Goal: Information Seeking & Learning: Compare options

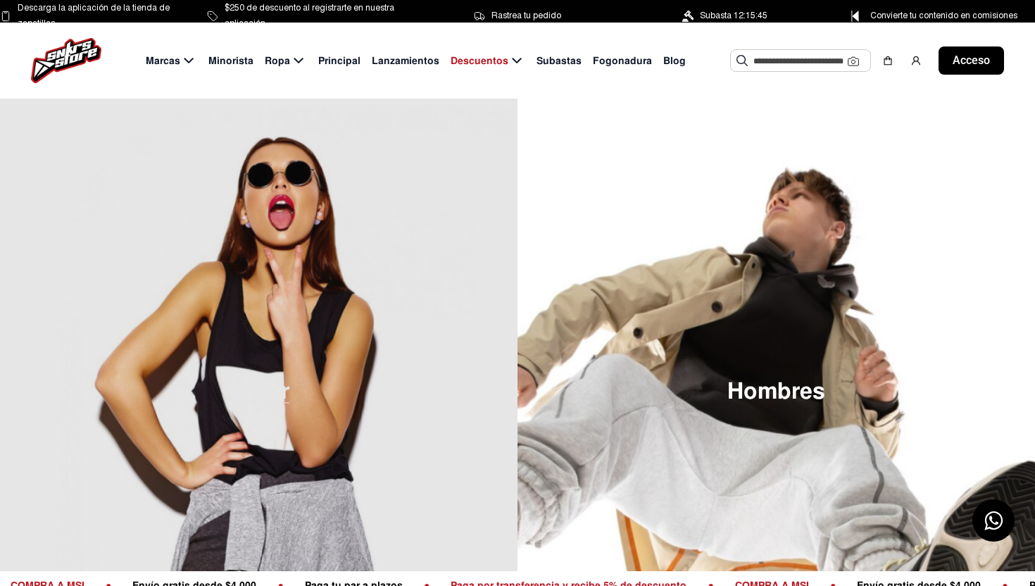
click at [515, 290] on img at bounding box center [258, 392] width 517 height 586
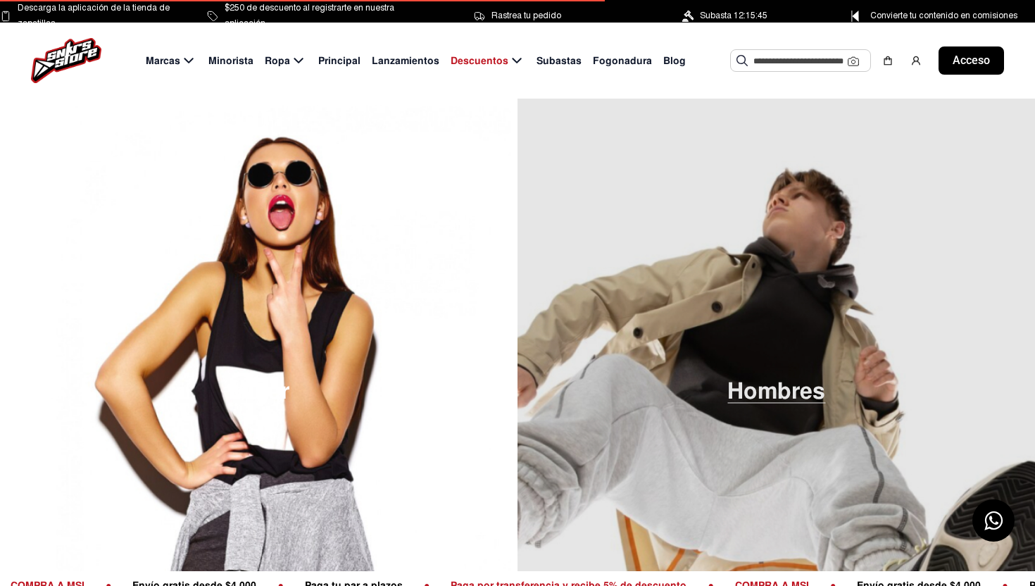
click at [697, 290] on img at bounding box center [775, 392] width 517 height 586
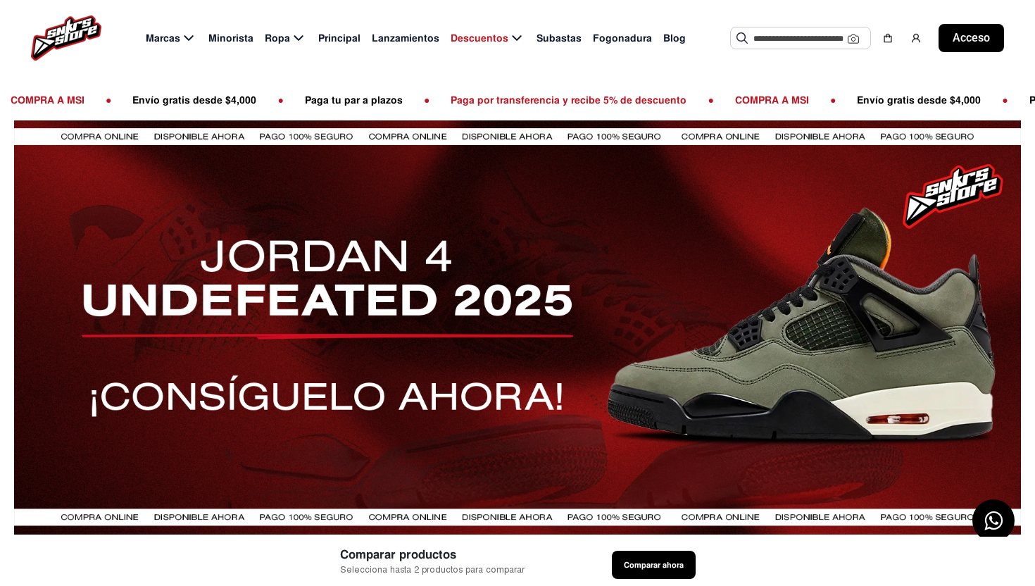
scroll to position [391, 0]
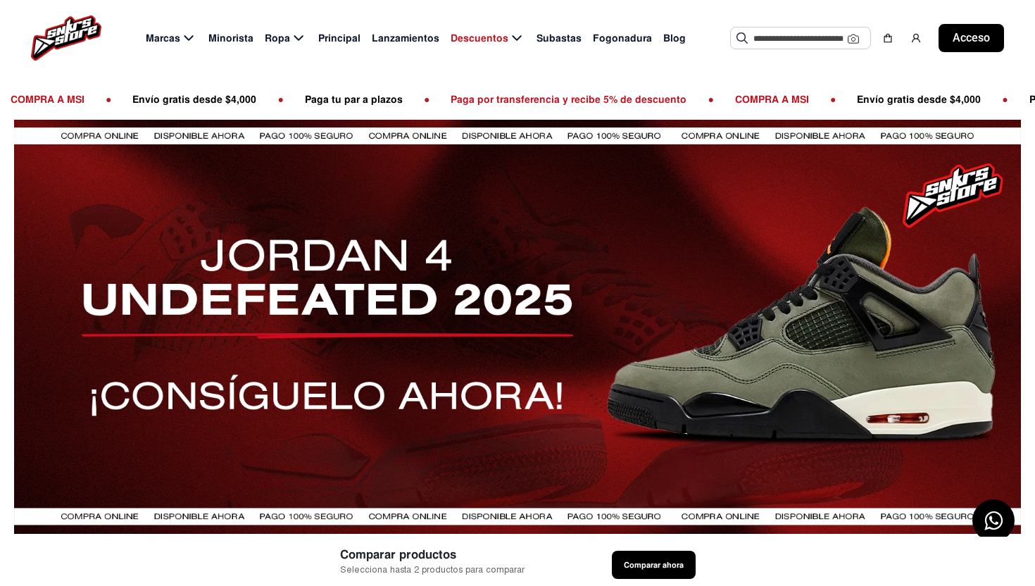
click at [491, 303] on div at bounding box center [517, 327] width 1007 height 414
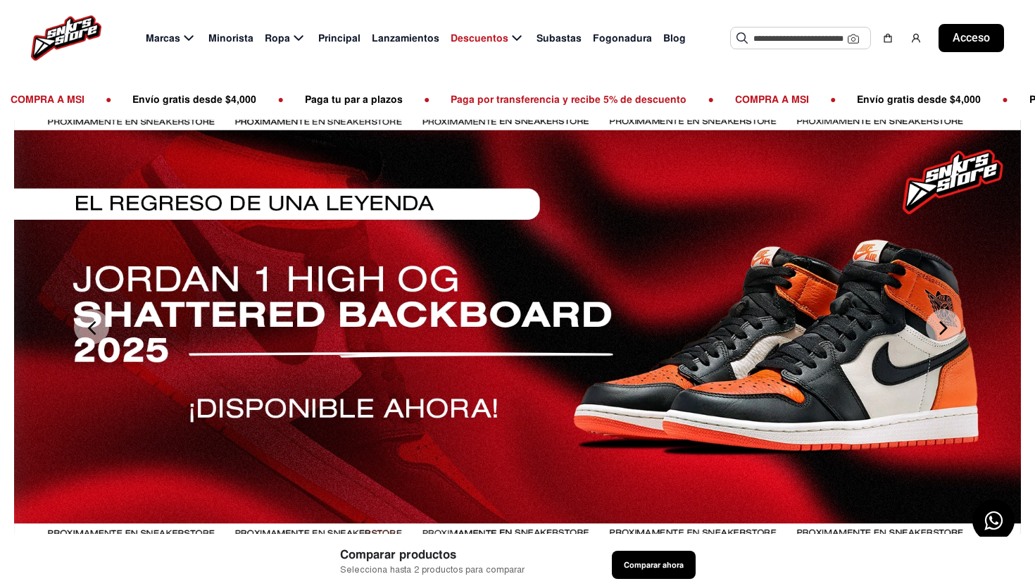
click at [941, 331] on button "Próximo" at bounding box center [943, 326] width 35 height 35
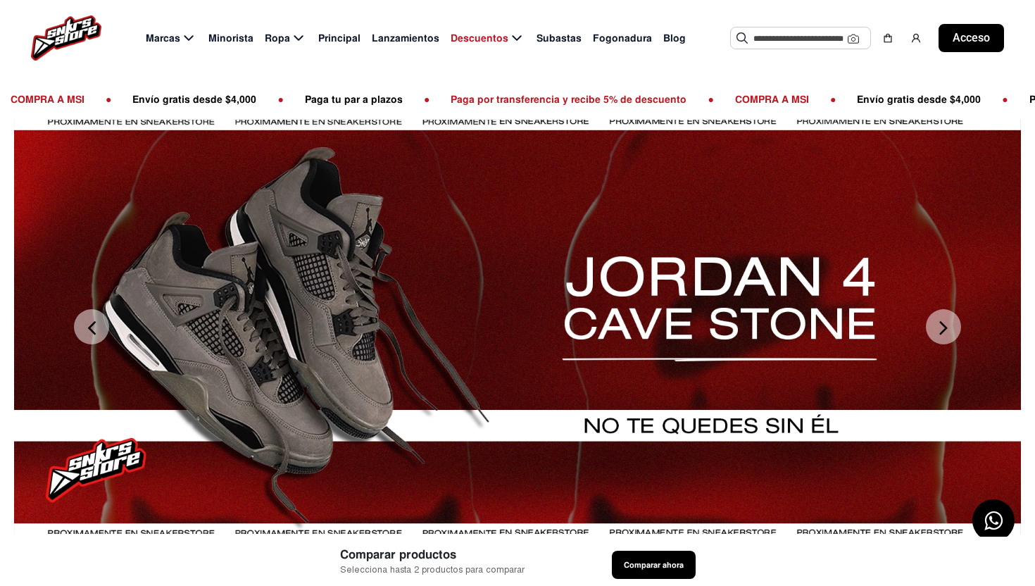
click at [703, 396] on div at bounding box center [517, 327] width 1007 height 414
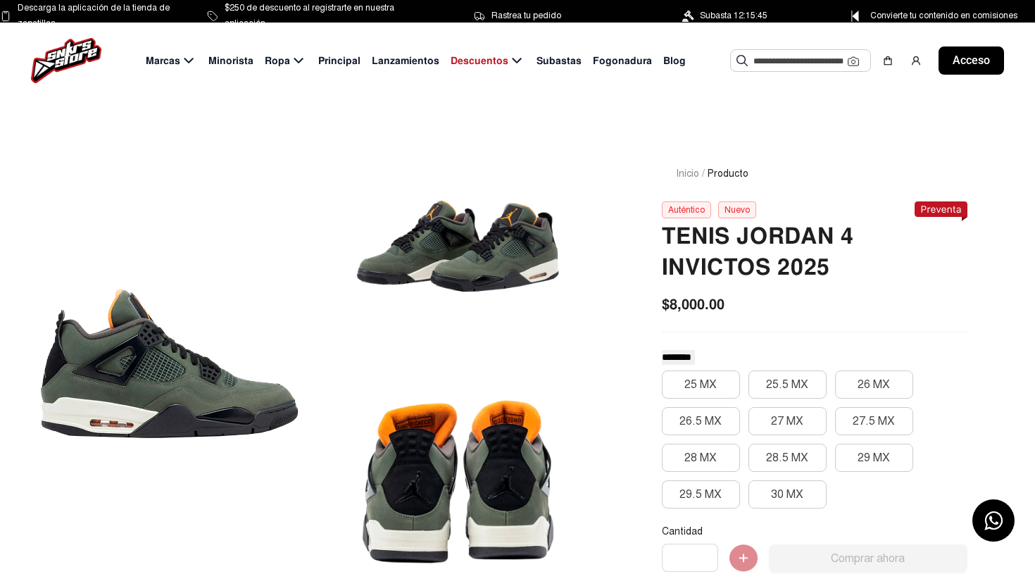
drag, startPoint x: 458, startPoint y: 318, endPoint x: 403, endPoint y: 280, distance: 66.4
click at [403, 280] on div at bounding box center [458, 243] width 272 height 222
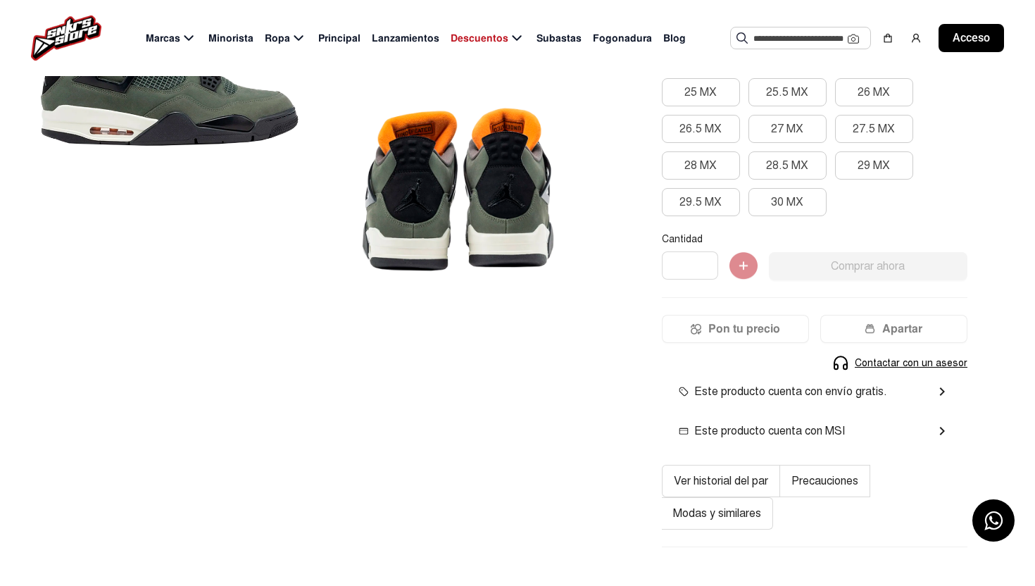
scroll to position [671, 0]
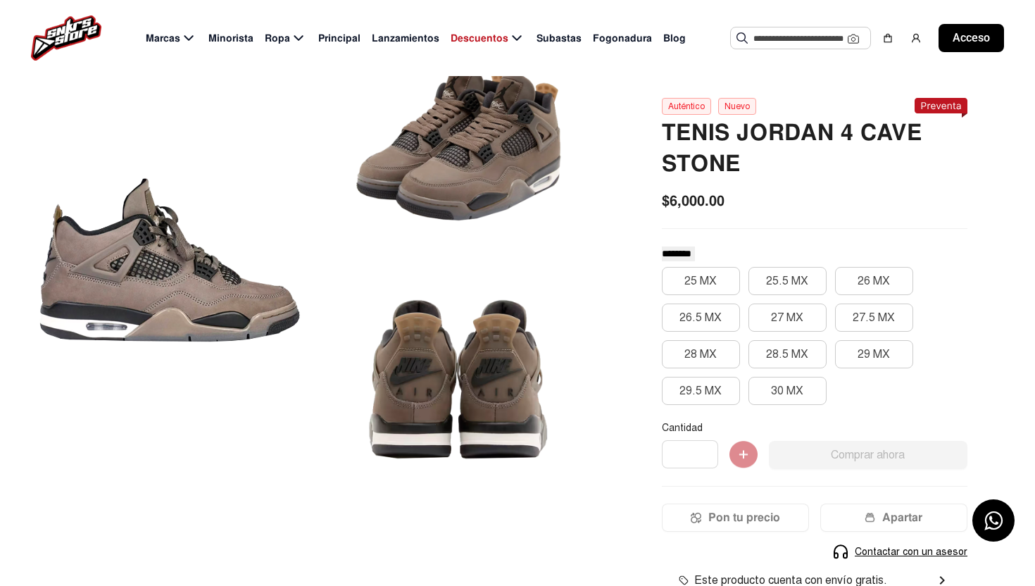
scroll to position [105, 0]
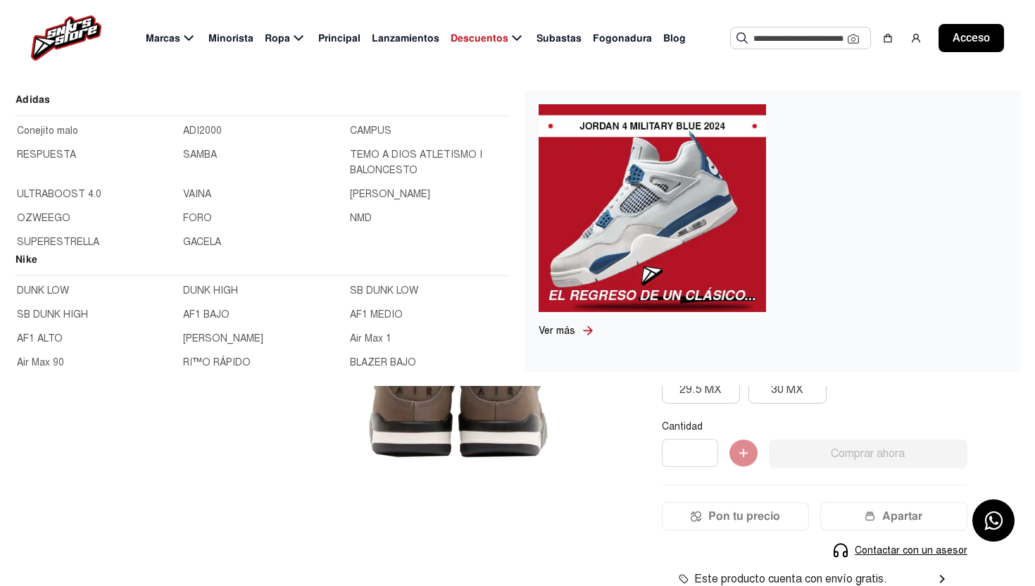
click at [72, 34] on img at bounding box center [66, 37] width 70 height 45
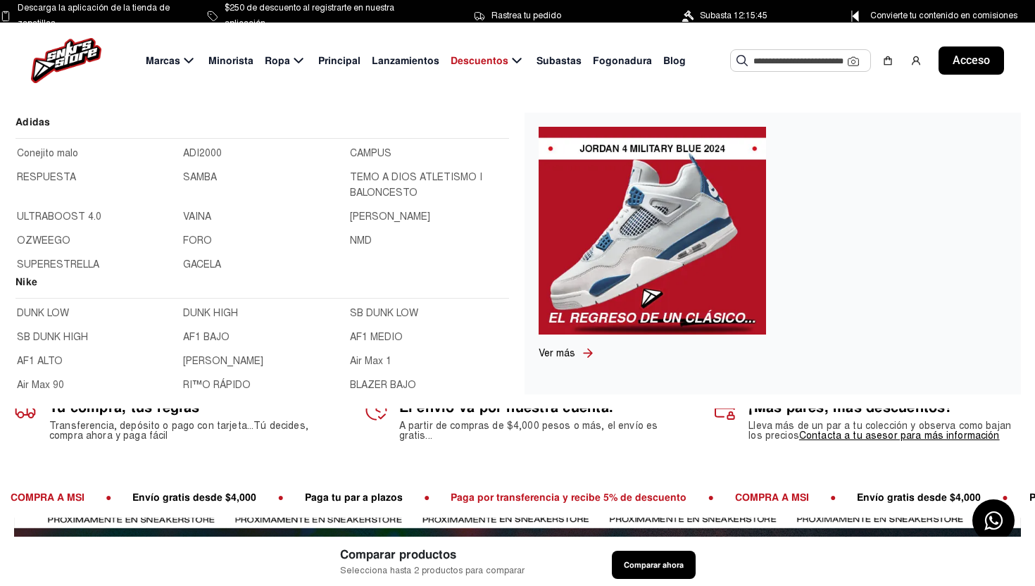
click at [606, 262] on img at bounding box center [652, 231] width 227 height 208
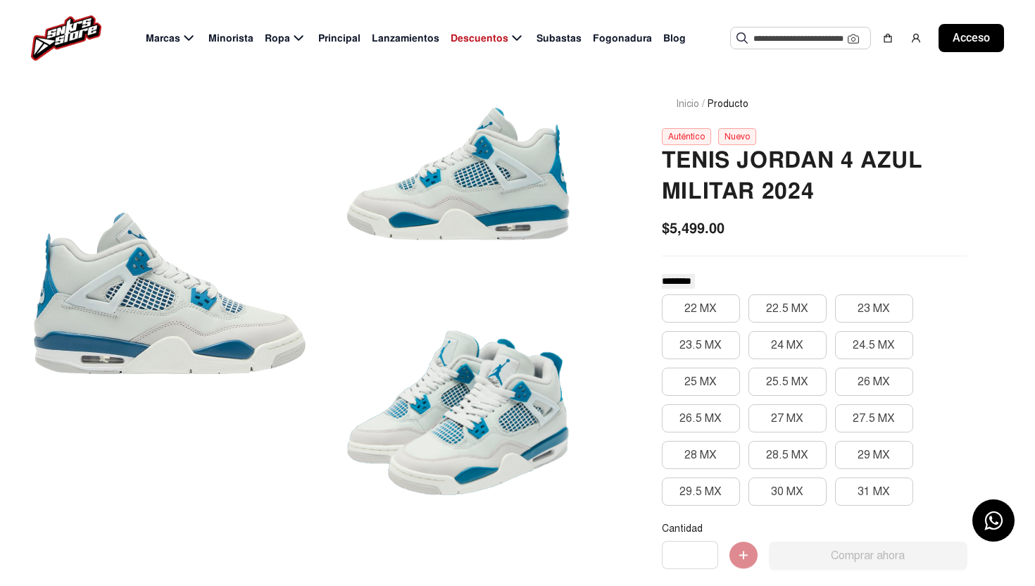
scroll to position [68, 0]
